Goal: Navigation & Orientation: Find specific page/section

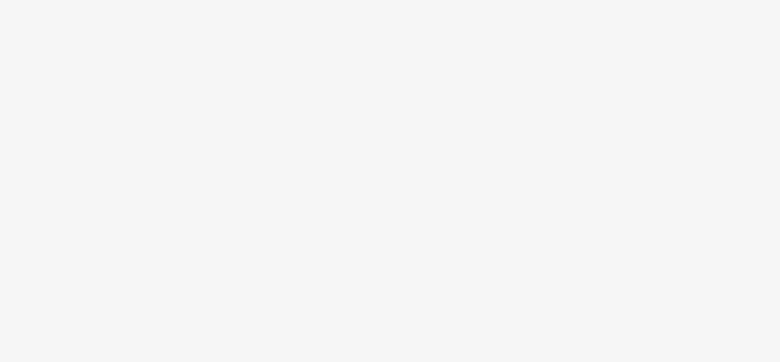
click at [482, 158] on body at bounding box center [390, 181] width 780 height 362
click at [144, 78] on body at bounding box center [390, 181] width 780 height 362
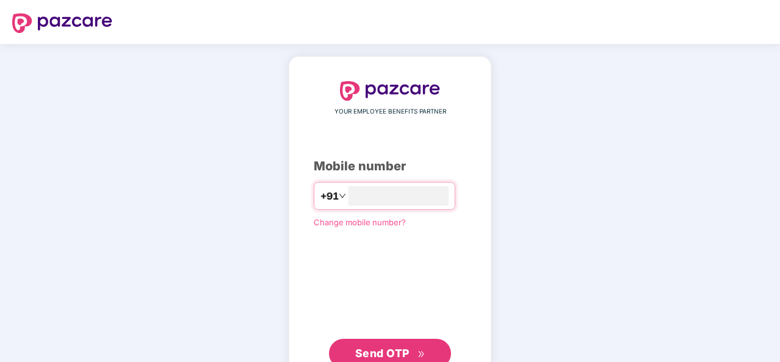
type input "**********"
click at [398, 341] on button "Send OTP" at bounding box center [390, 351] width 122 height 29
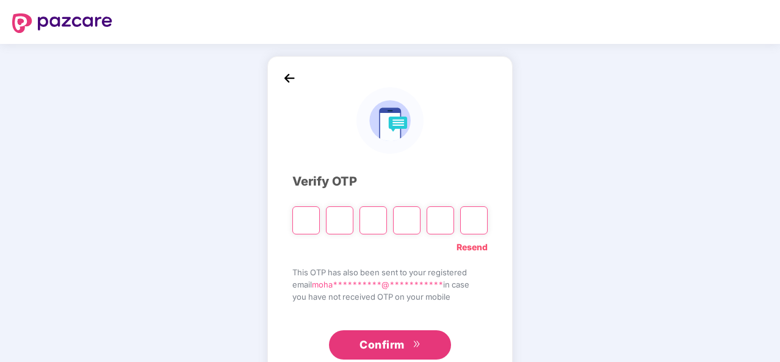
type input "*"
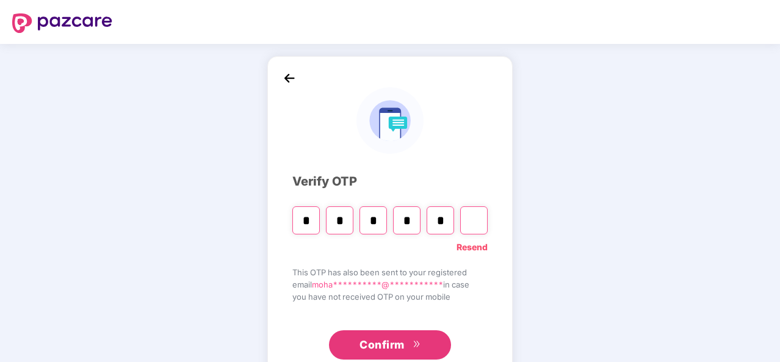
type input "*"
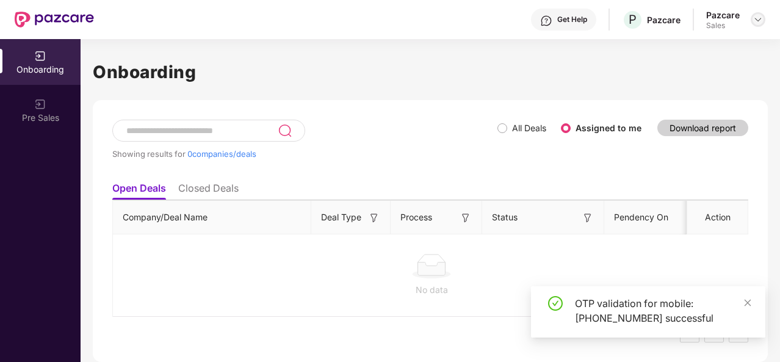
click at [759, 16] on img at bounding box center [758, 20] width 10 height 10
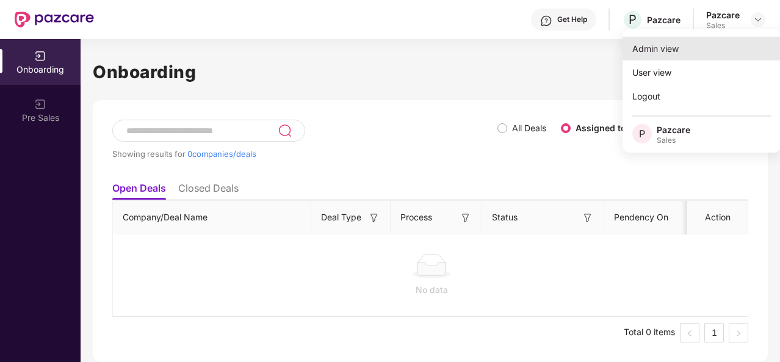
click at [661, 46] on div "Admin view" at bounding box center [701, 49] width 159 height 24
